Goal: Find specific page/section: Find specific page/section

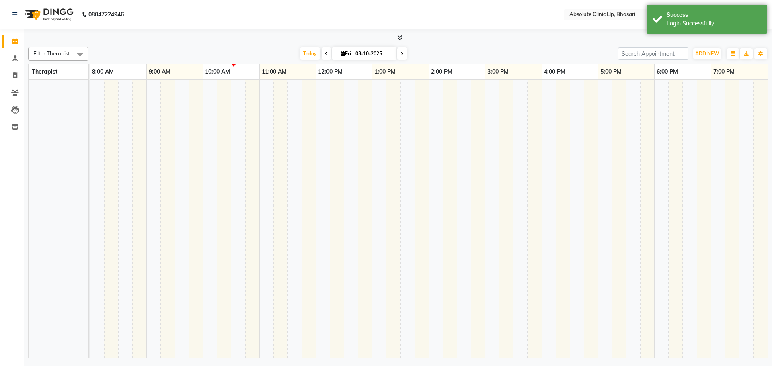
select select "en"
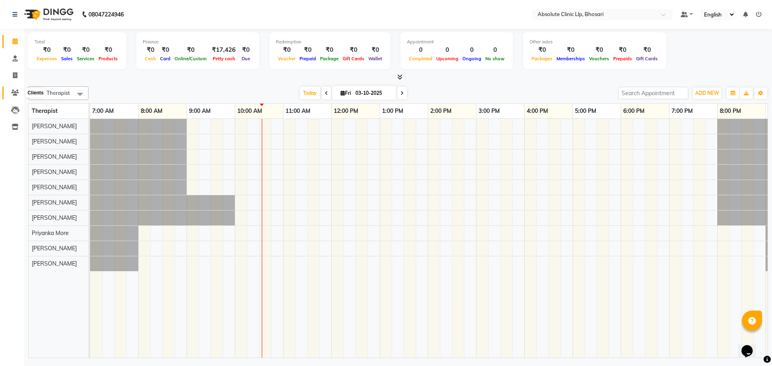
click at [14, 95] on icon at bounding box center [15, 93] width 8 height 6
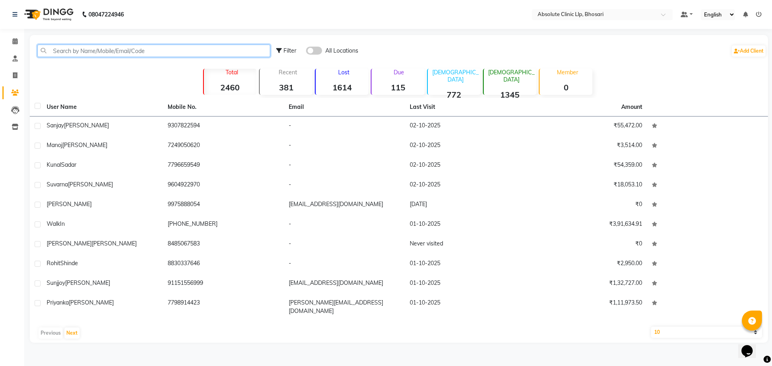
click at [101, 54] on input "text" at bounding box center [153, 51] width 233 height 12
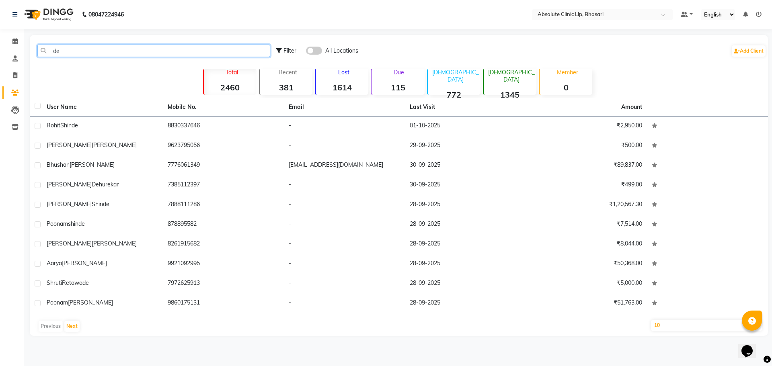
type input "d"
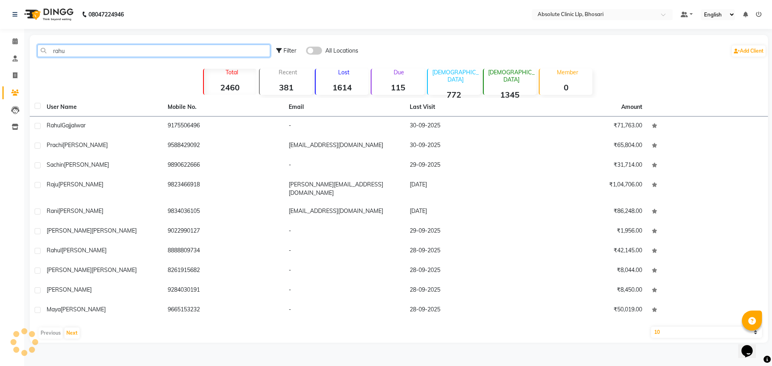
type input "rahul"
